Goal: Information Seeking & Learning: Find specific fact

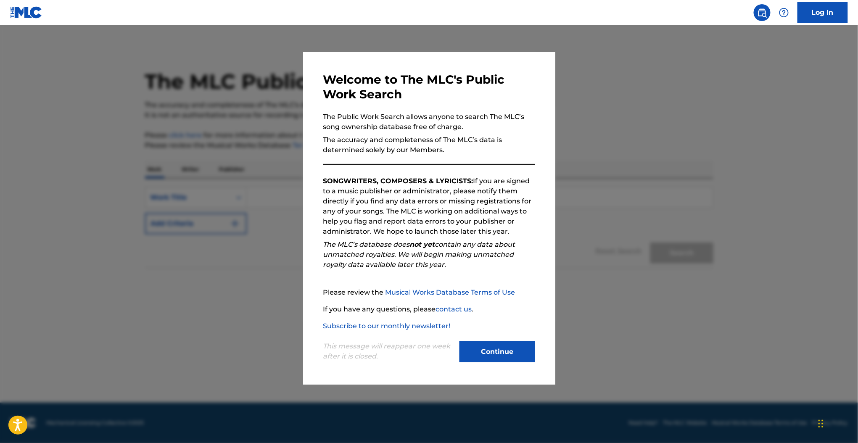
click at [479, 347] on button "Continue" at bounding box center [498, 351] width 76 height 21
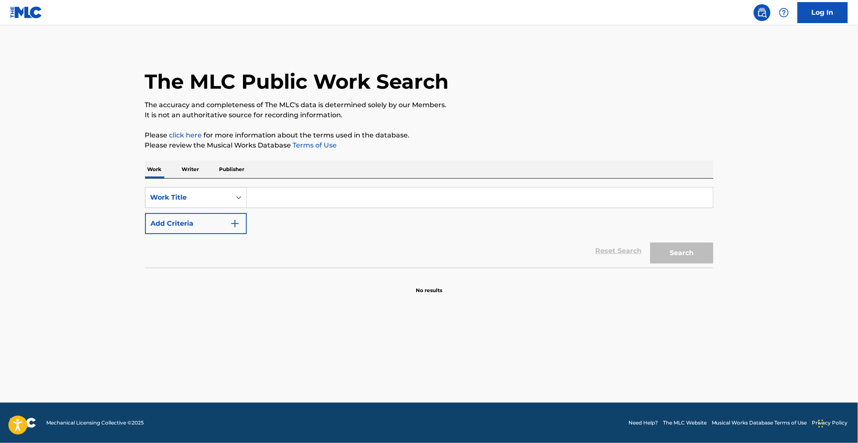
click at [222, 171] on p "Publisher" at bounding box center [232, 170] width 30 height 18
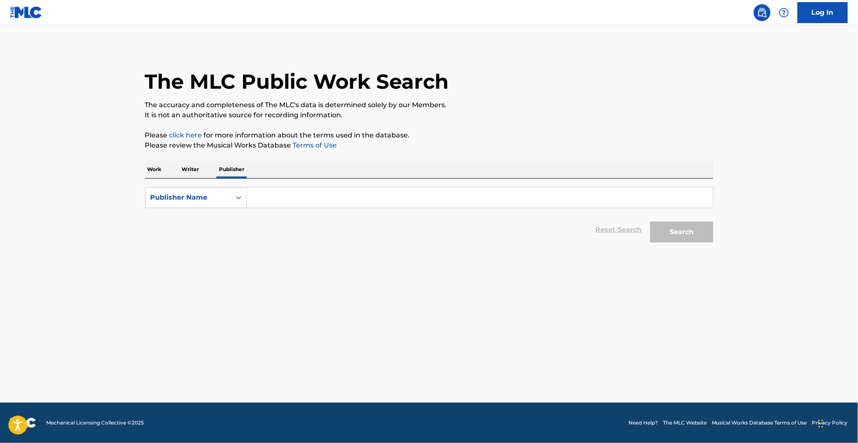
click at [285, 210] on form "SearchWithCriteria13533931-4e3e-448e-8625-05094f25cfad Publisher Name Reset Sea…" at bounding box center [429, 217] width 569 height 60
click at [276, 197] on input "Search Form" at bounding box center [480, 198] width 466 height 20
type input "rock city worship"
click at [284, 225] on div "Reset Search Search" at bounding box center [429, 230] width 569 height 34
click at [328, 198] on input "rock city worship" at bounding box center [480, 198] width 466 height 20
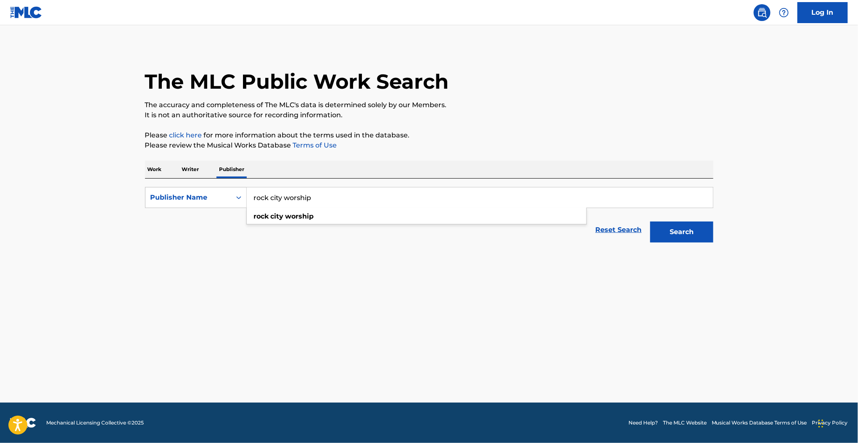
click at [651, 222] on button "Search" at bounding box center [682, 232] width 63 height 21
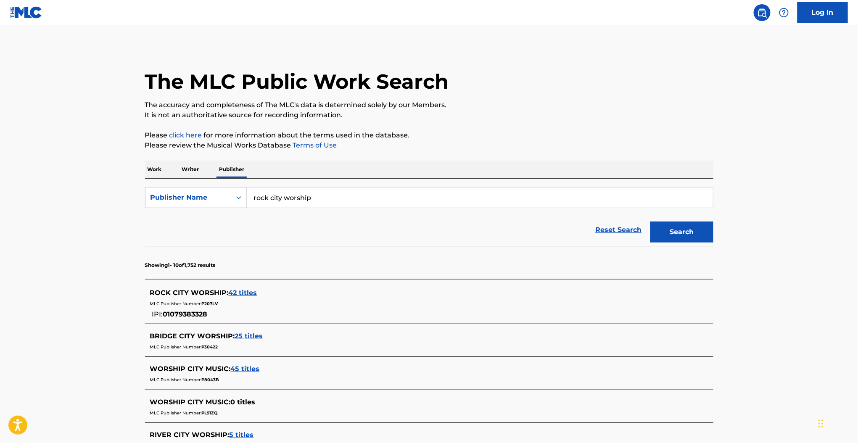
click at [235, 294] on span "42 titles" at bounding box center [243, 293] width 29 height 8
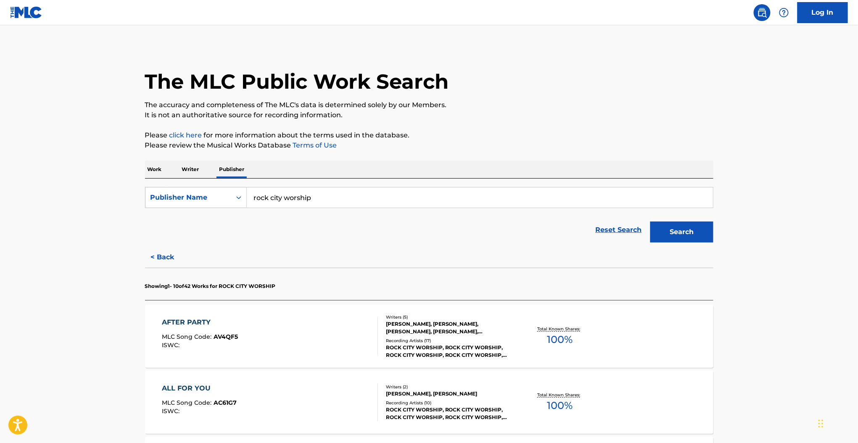
click at [299, 321] on div "AFTER PARTY MLC Song Code : AV4QF5 ISWC :" at bounding box center [270, 336] width 216 height 38
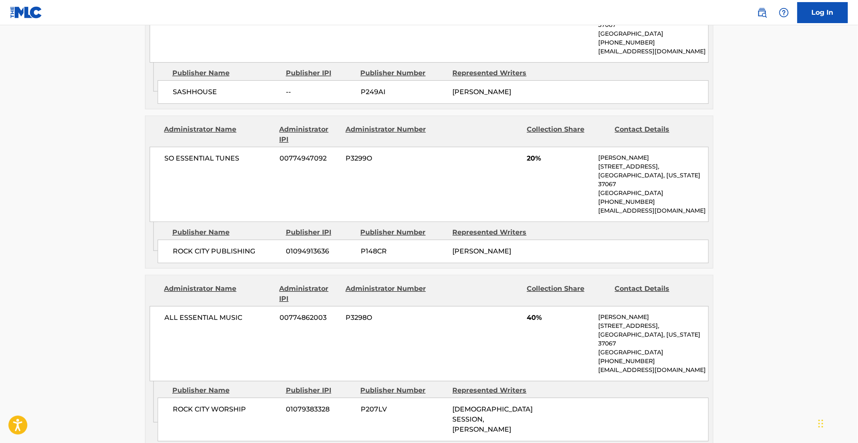
scroll to position [1047, 0]
